Goal: Feedback & Contribution: Leave review/rating

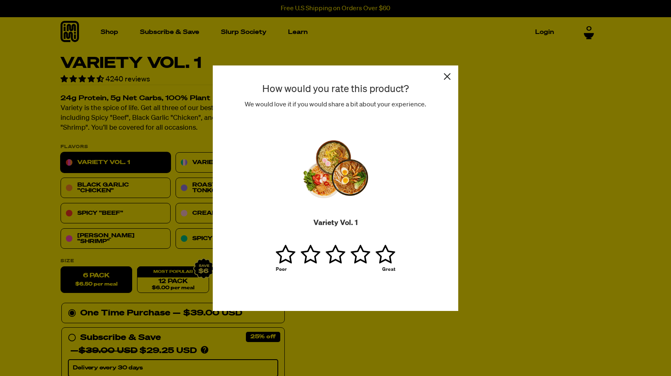
type input "[PERSON_NAME][EMAIL_ADDRESS][DOMAIN_NAME]"
type input "[PERSON_NAME]"
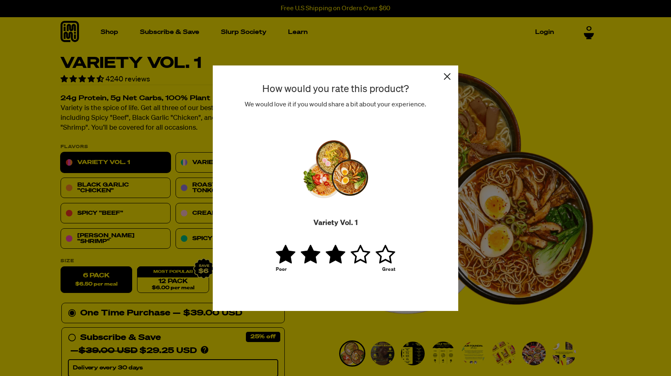
click at [334, 251] on link "1 star" at bounding box center [336, 254] width 21 height 20
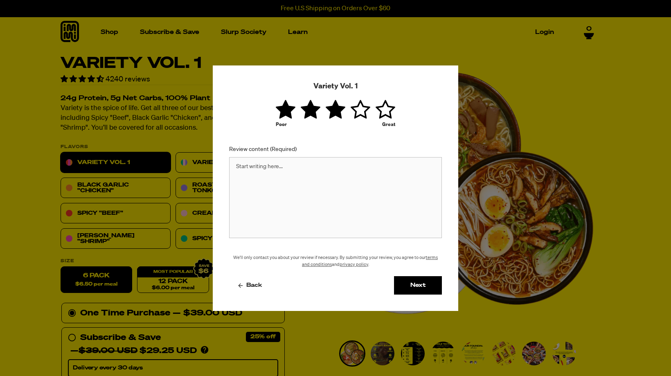
click at [317, 167] on textarea "Review content (Required)" at bounding box center [335, 197] width 213 height 81
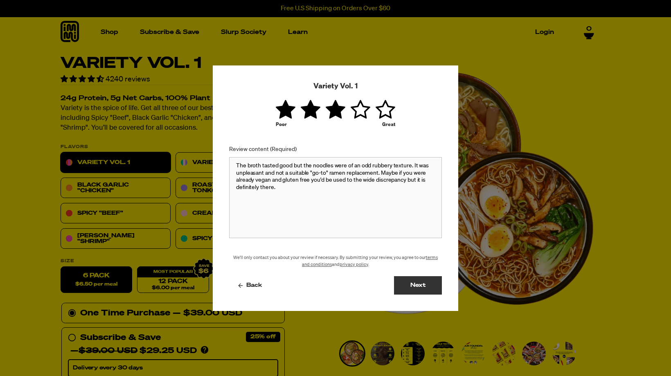
type textarea "The broth tasted good but the noodles were of an odd rubbery texture. It was un…"
click at [419, 287] on button "Next" at bounding box center [418, 285] width 48 height 18
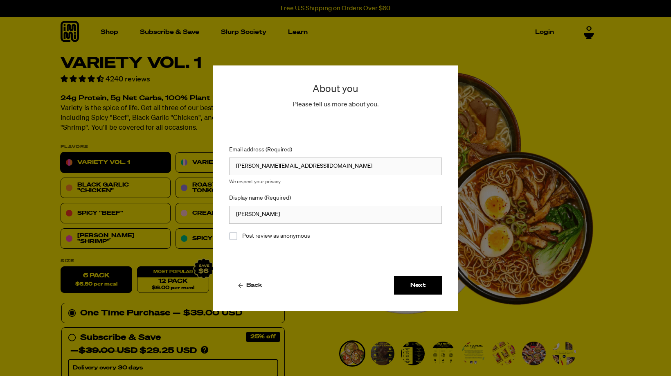
drag, startPoint x: 248, startPoint y: 216, endPoint x: 298, endPoint y: 218, distance: 49.9
click at [298, 218] on input "[PERSON_NAME]" at bounding box center [335, 215] width 213 height 18
click at [322, 211] on input "[PERSON_NAME]" at bounding box center [335, 215] width 213 height 18
type input "[PERSON_NAME]"
click at [326, 242] on div "Email address (Required) [PERSON_NAME][EMAIL_ADDRESS][DOMAIN_NAME] We respect y…" at bounding box center [335, 193] width 213 height 166
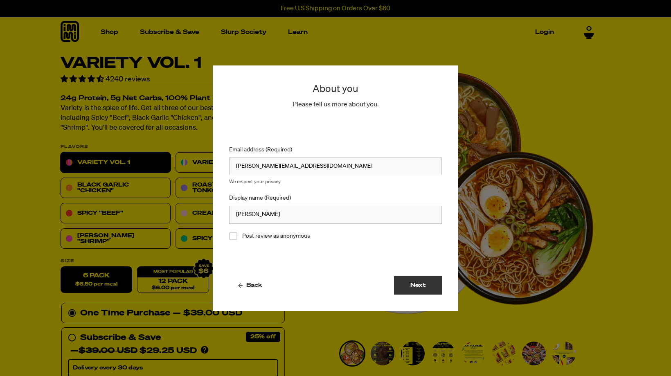
click at [405, 281] on button "Next" at bounding box center [418, 285] width 48 height 18
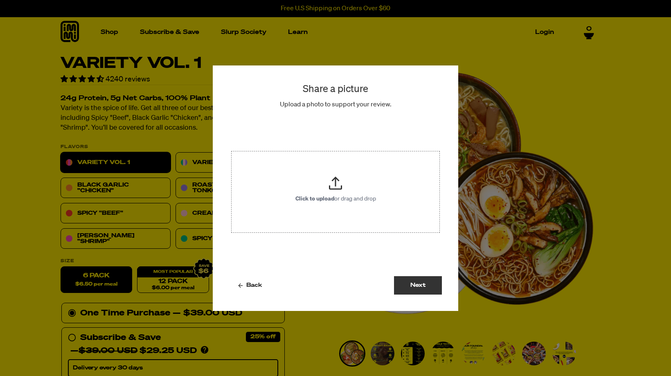
click at [409, 285] on button "Next" at bounding box center [418, 285] width 48 height 18
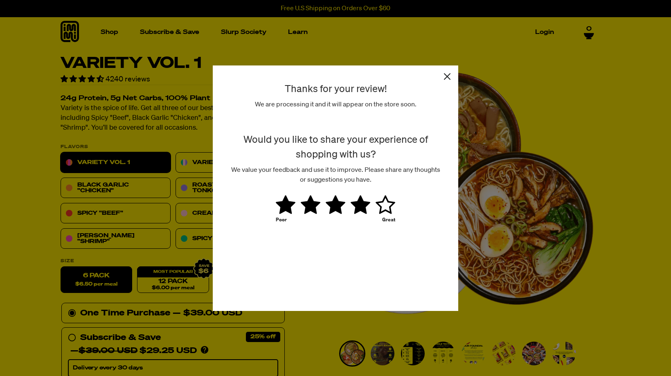
click at [361, 209] on link "1 star" at bounding box center [360, 205] width 21 height 20
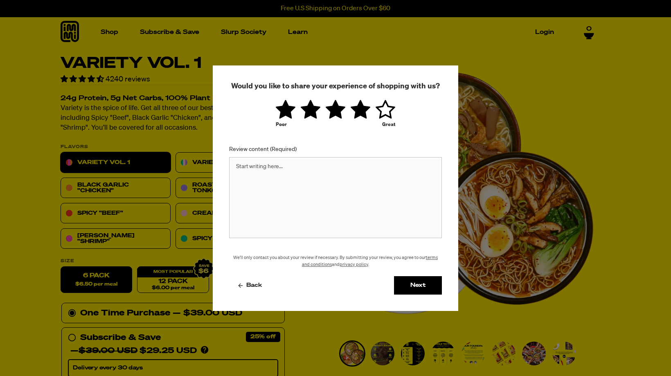
click at [350, 174] on textarea "Review content (Required)" at bounding box center [335, 197] width 213 height 81
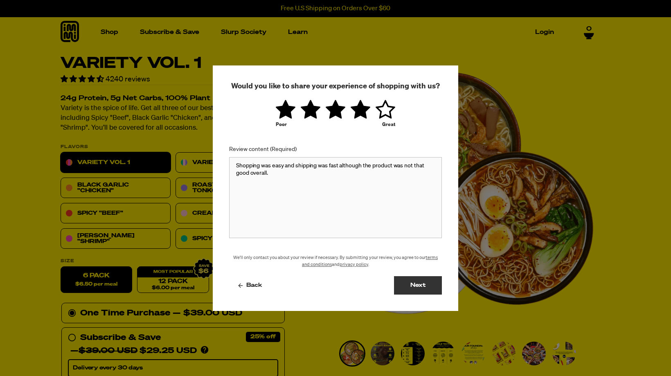
type textarea "Shopping was easy and shipping was fast although the product was not that good …"
click at [422, 281] on button "Next" at bounding box center [418, 285] width 48 height 18
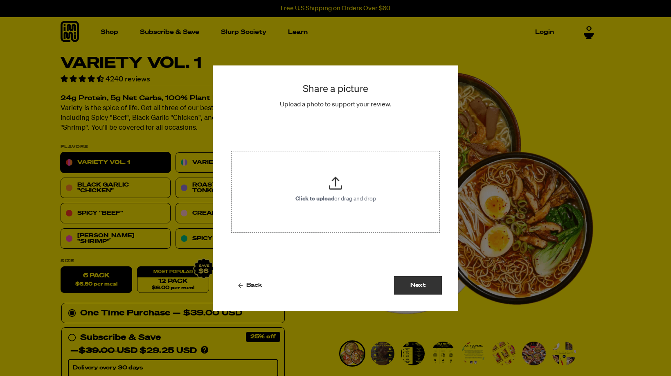
click at [422, 284] on button "Next" at bounding box center [418, 285] width 48 height 18
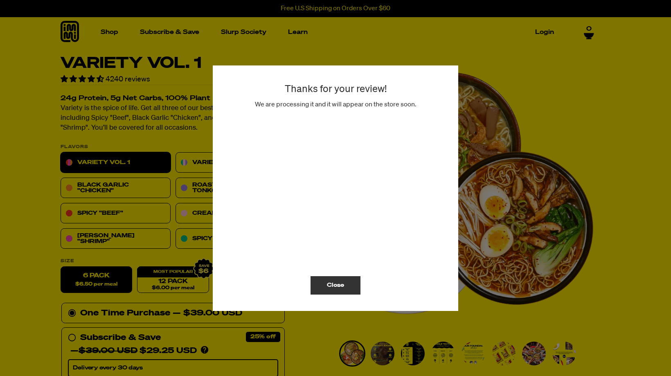
click at [346, 280] on button "Close" at bounding box center [335, 285] width 50 height 18
